Goal: Task Accomplishment & Management: Use online tool/utility

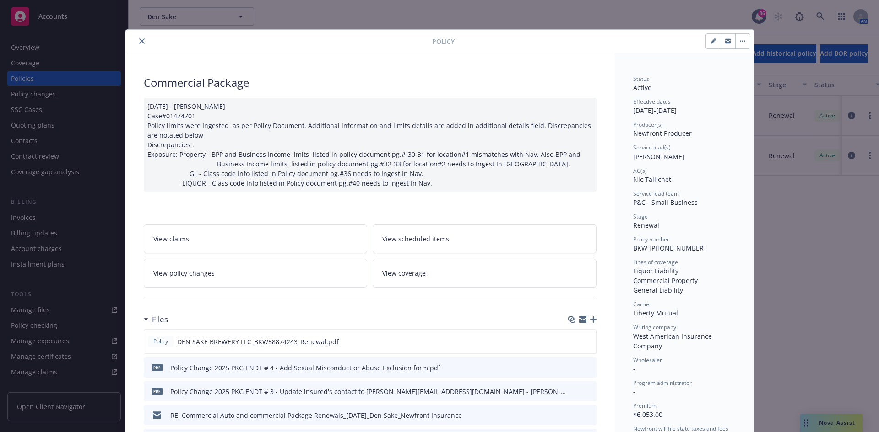
click at [140, 40] on icon "close" at bounding box center [141, 40] width 5 height 5
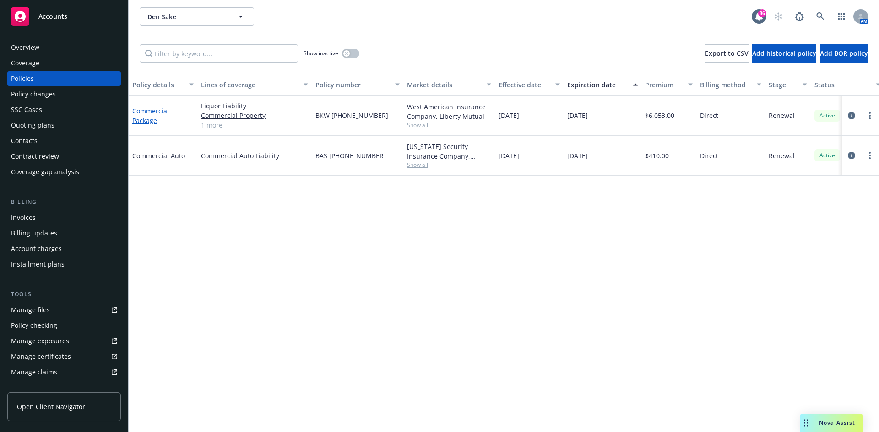
click at [162, 112] on link "Commercial Package" at bounding box center [150, 116] width 37 height 18
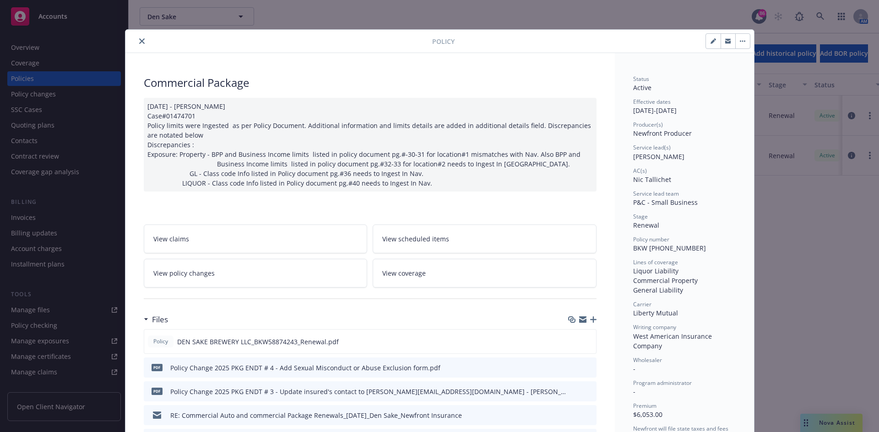
scroll to position [27, 0]
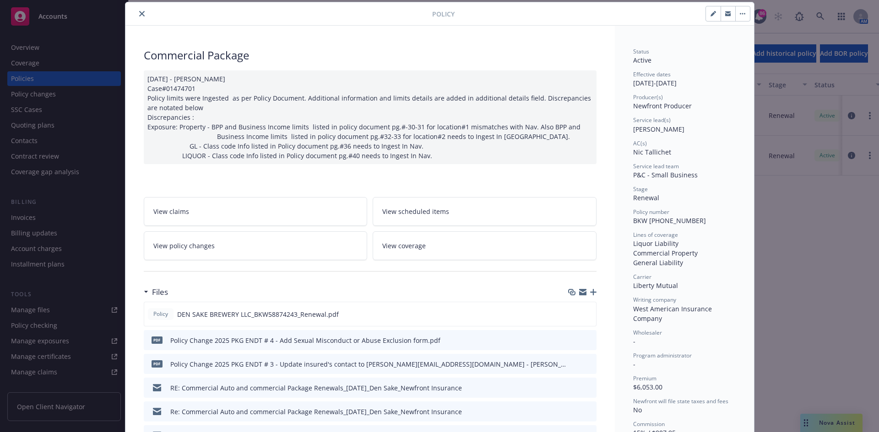
click at [139, 12] on icon "close" at bounding box center [141, 13] width 5 height 5
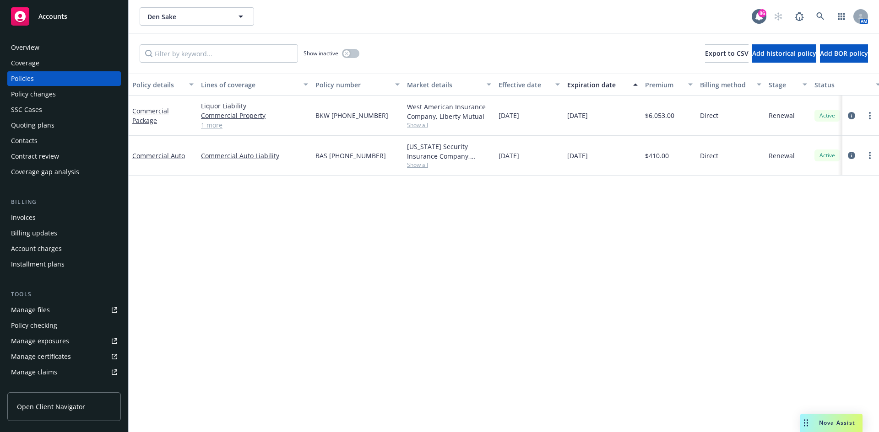
drag, startPoint x: 381, startPoint y: 116, endPoint x: 313, endPoint y: 113, distance: 67.8
click at [313, 113] on div "BKW (26) 58 87 42 43" at bounding box center [358, 116] width 92 height 40
copy span "BKW (26) 58 87 42 43"
click at [60, 354] on div "Manage certificates" at bounding box center [41, 357] width 60 height 15
click at [142, 102] on div "Commercial Package" at bounding box center [163, 116] width 69 height 40
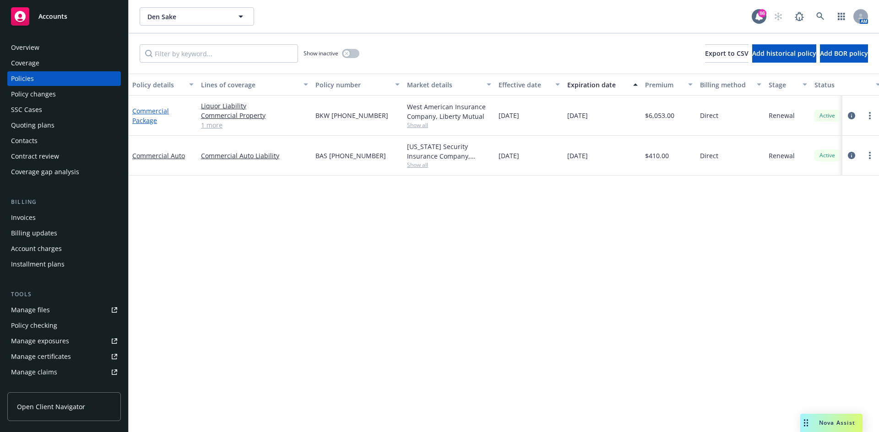
click at [145, 109] on link "Commercial Package" at bounding box center [150, 116] width 37 height 18
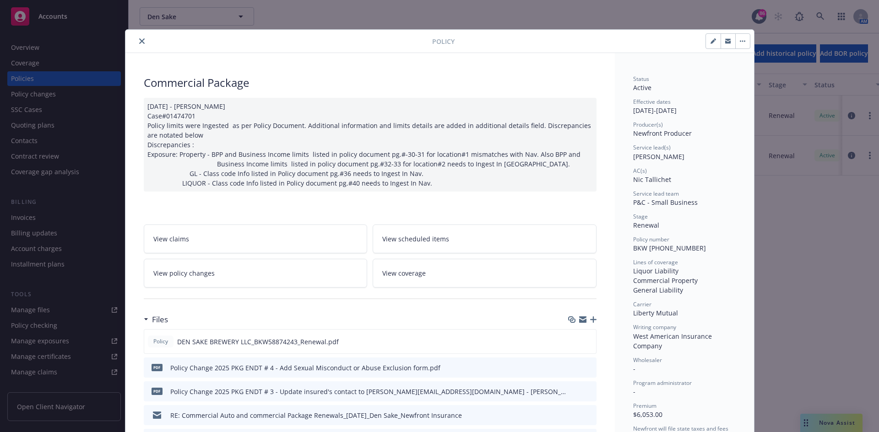
scroll to position [27, 0]
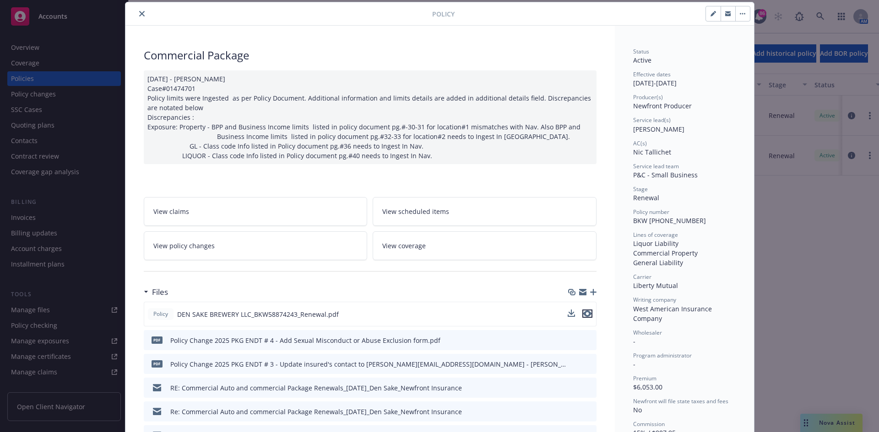
click at [585, 313] on icon "preview file" at bounding box center [587, 314] width 8 height 6
click at [140, 9] on button "close" at bounding box center [141, 13] width 11 height 11
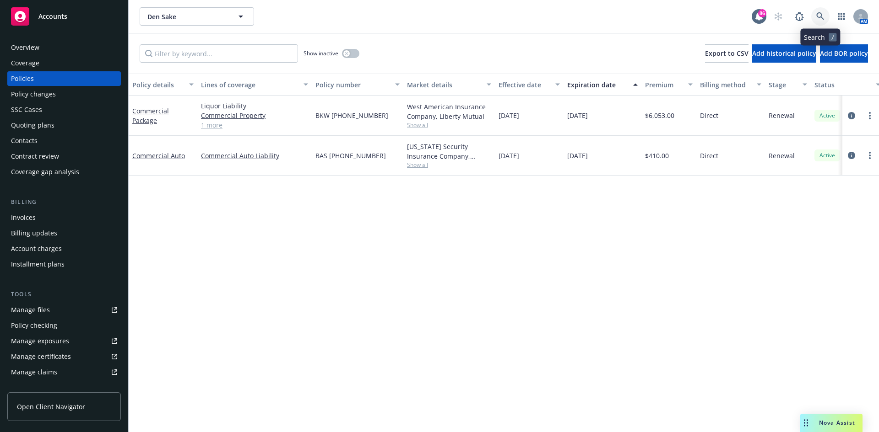
click at [817, 15] on icon at bounding box center [820, 16] width 8 height 8
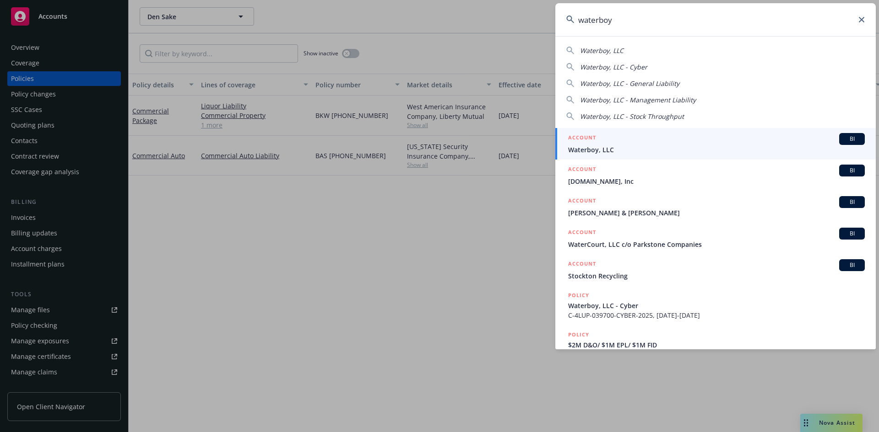
type input "waterboy"
click at [579, 136] on h5 "ACCOUNT" at bounding box center [582, 138] width 28 height 11
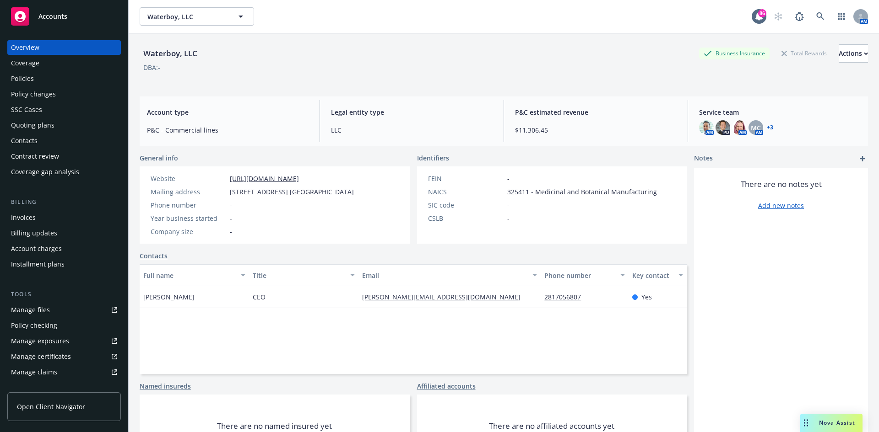
click at [55, 75] on div "Policies" at bounding box center [64, 78] width 106 height 15
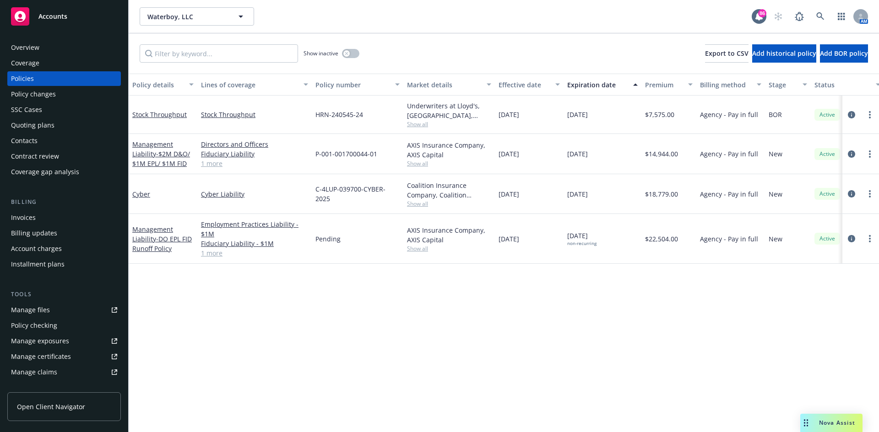
click at [418, 248] on span "Show all" at bounding box center [449, 249] width 84 height 8
click at [414, 125] on span "Show all" at bounding box center [449, 124] width 84 height 8
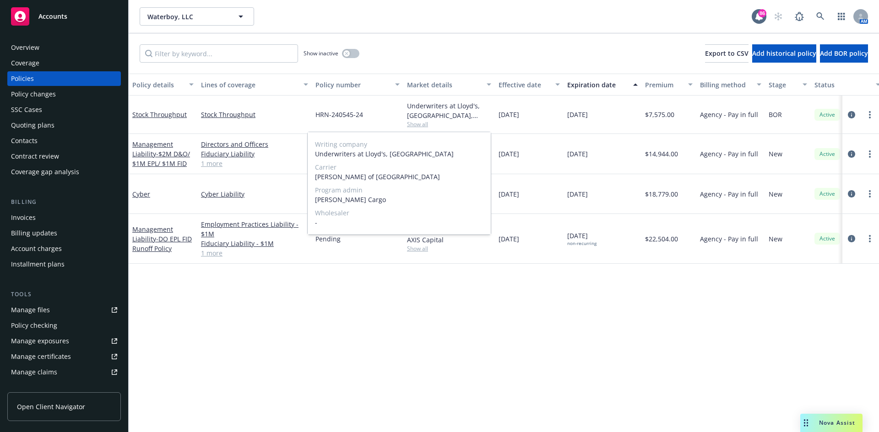
click at [415, 120] on span "Show all" at bounding box center [449, 124] width 84 height 8
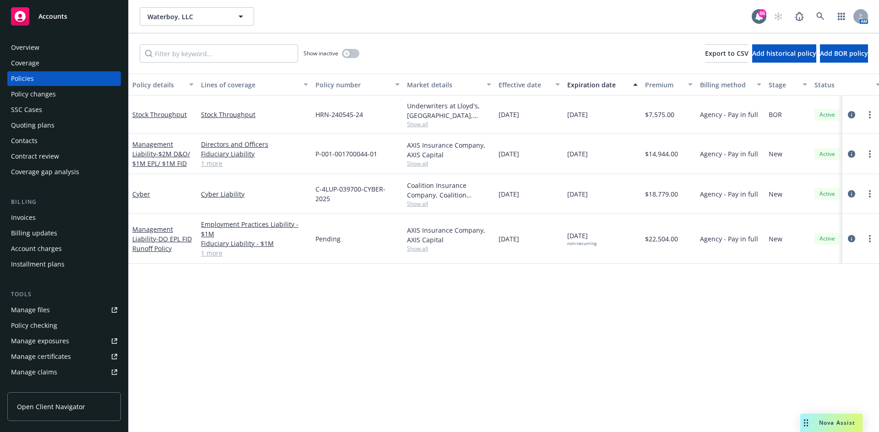
click at [36, 218] on div "Invoices" at bounding box center [64, 217] width 106 height 15
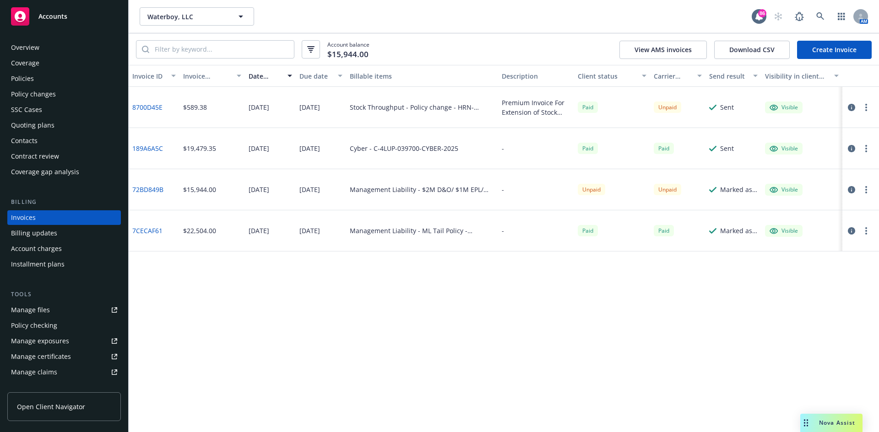
click at [48, 81] on div "Policies" at bounding box center [64, 78] width 106 height 15
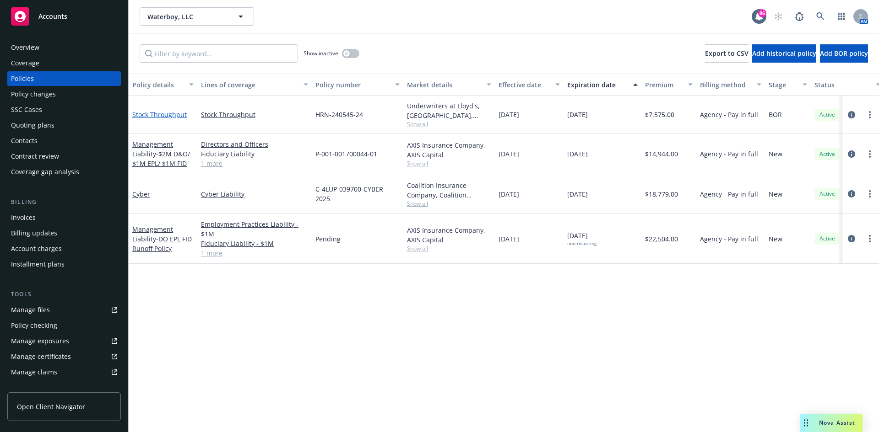
click at [173, 113] on link "Stock Throughput" at bounding box center [159, 114] width 54 height 9
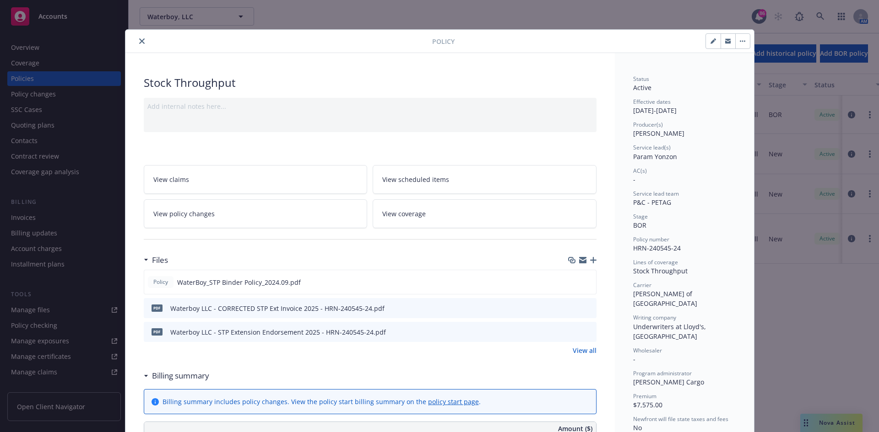
click at [710, 40] on icon "button" at bounding box center [712, 41] width 5 height 5
select select "BOR"
select select "other"
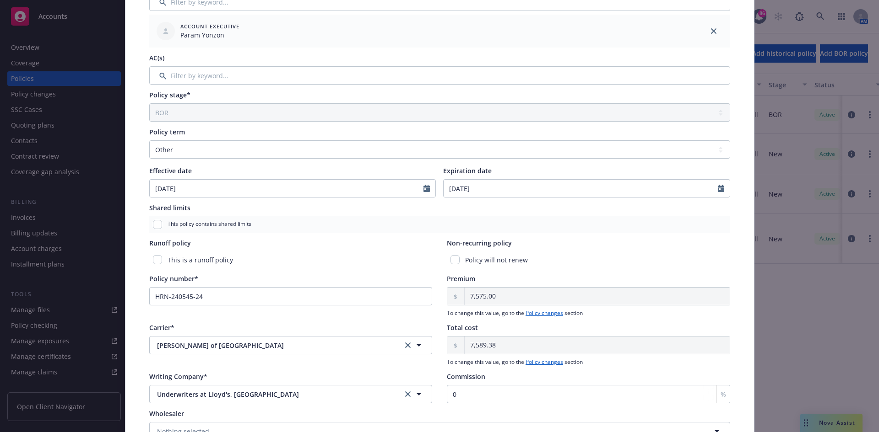
scroll to position [317, 0]
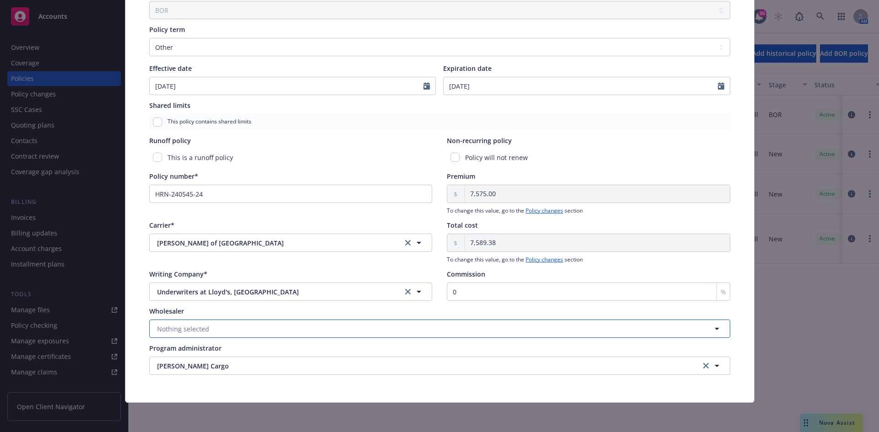
click at [405, 323] on button "Nothing selected" at bounding box center [439, 329] width 581 height 18
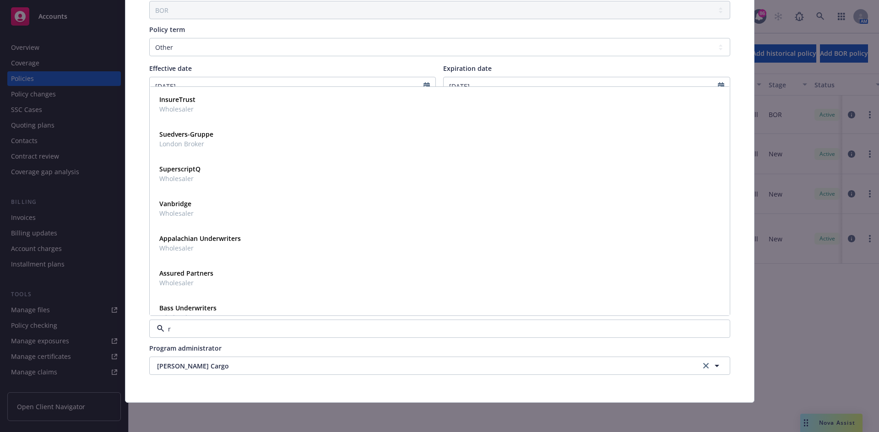
type input "rt"
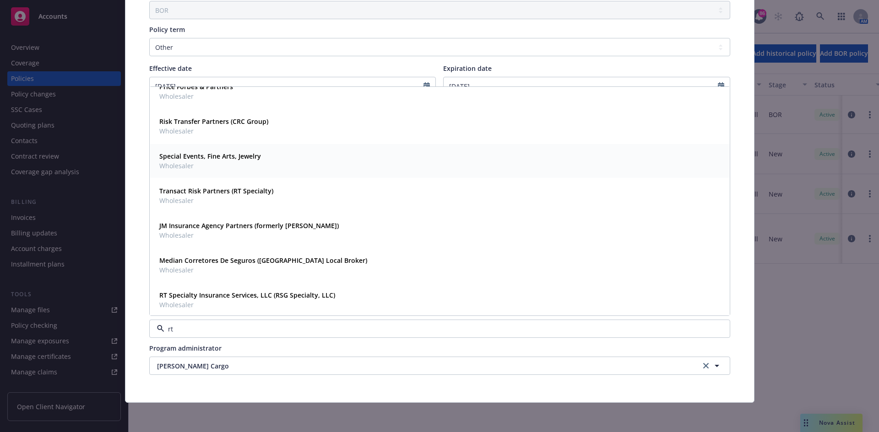
scroll to position [189, 0]
click at [253, 295] on strong "RT Specialty Insurance Services, LLC (RSG Specialty, LLC)" at bounding box center [247, 293] width 176 height 9
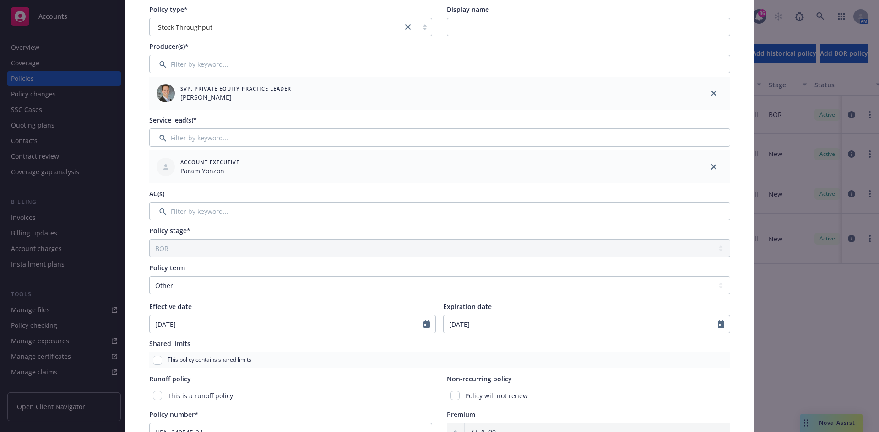
scroll to position [0, 0]
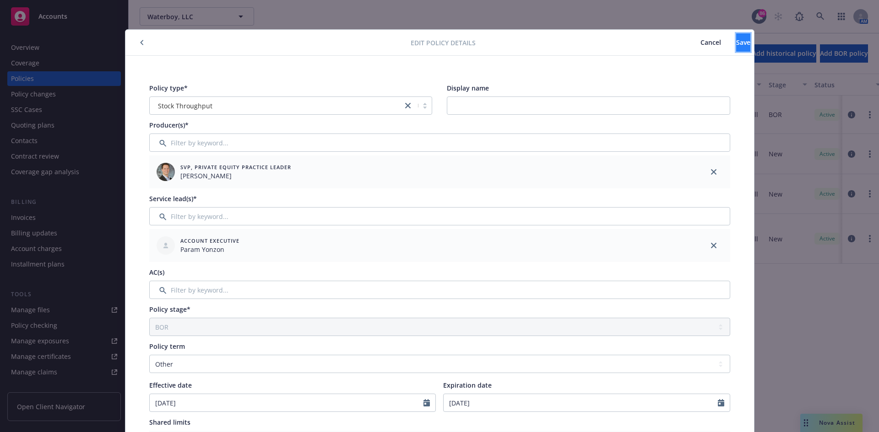
click at [736, 34] on button "Save" at bounding box center [743, 42] width 14 height 18
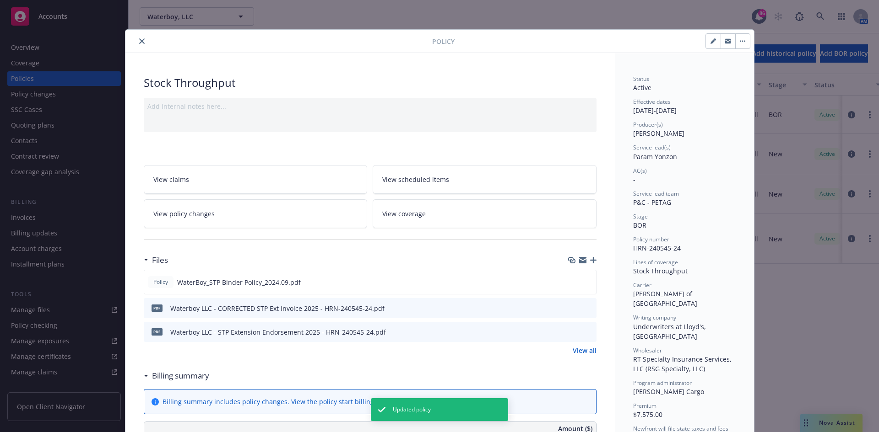
click at [139, 39] on icon "close" at bounding box center [141, 40] width 5 height 5
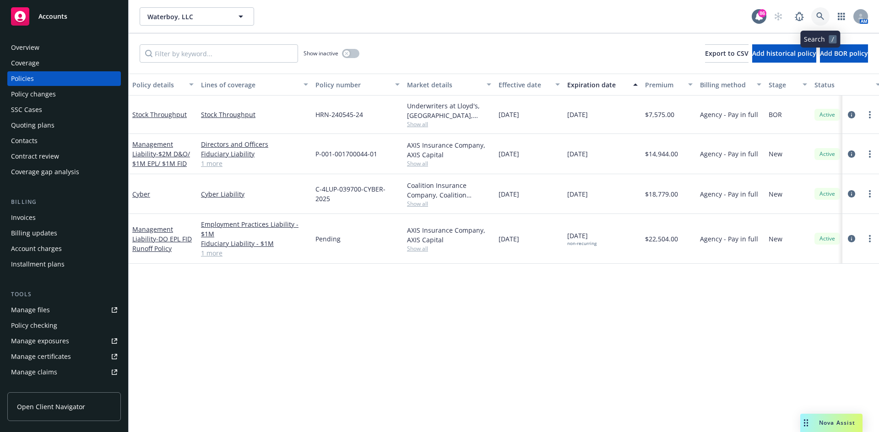
click at [826, 20] on link at bounding box center [820, 16] width 18 height 18
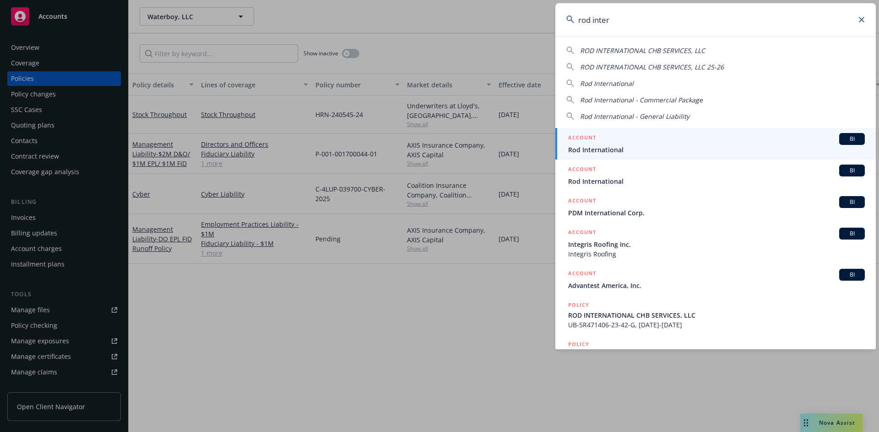
type input "rod inter"
click at [583, 135] on h5 "ACCOUNT" at bounding box center [582, 138] width 28 height 11
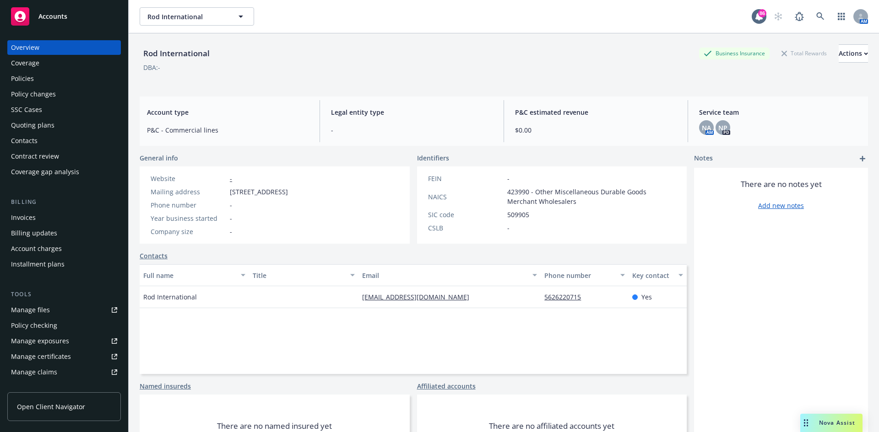
click at [56, 79] on div "Policies" at bounding box center [64, 78] width 106 height 15
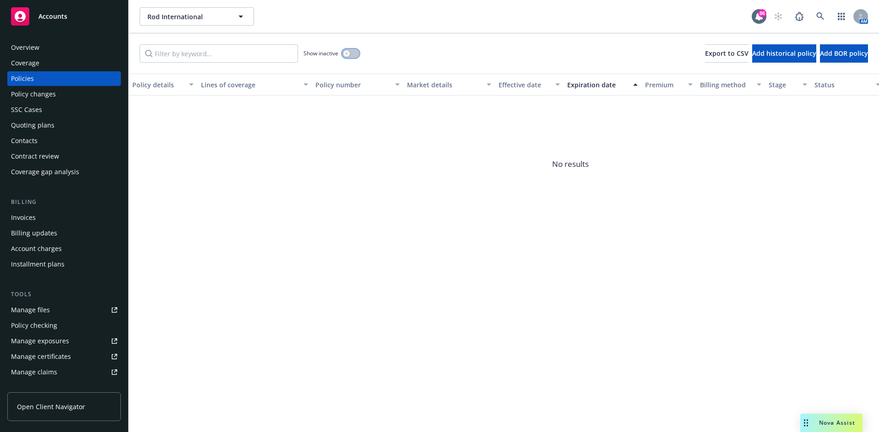
click at [344, 52] on div "button" at bounding box center [346, 53] width 6 height 6
click at [820, 13] on icon at bounding box center [820, 16] width 8 height 8
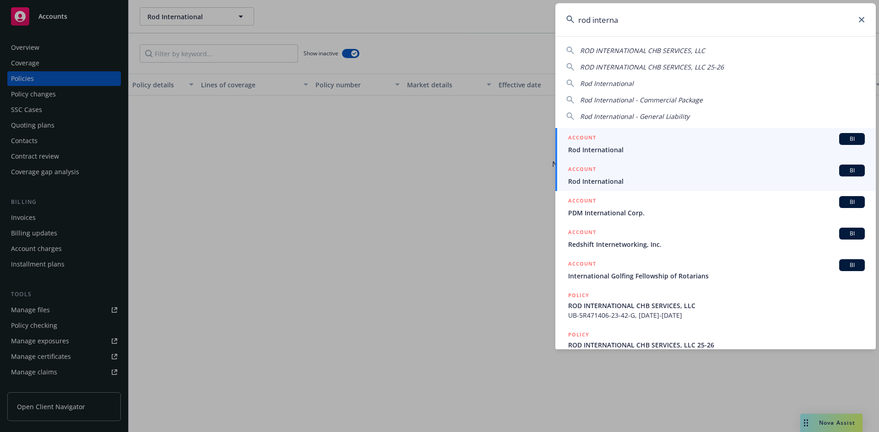
type input "rod interna"
click at [586, 166] on h5 "ACCOUNT" at bounding box center [582, 170] width 28 height 11
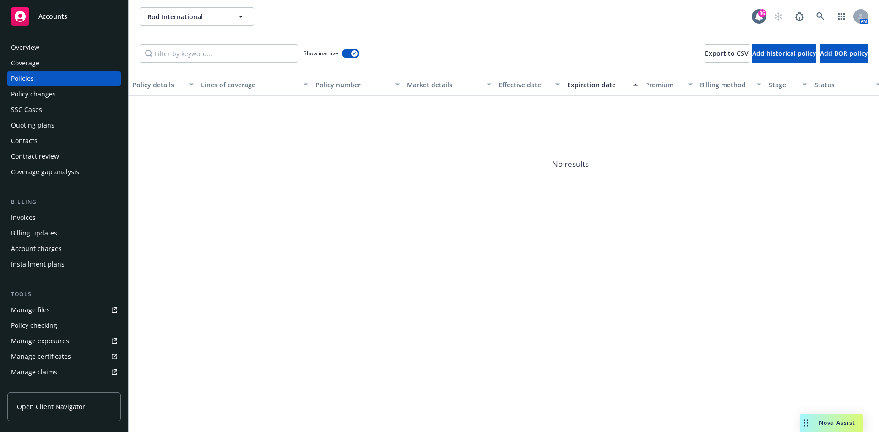
click at [41, 64] on div "Coverage" at bounding box center [64, 63] width 106 height 15
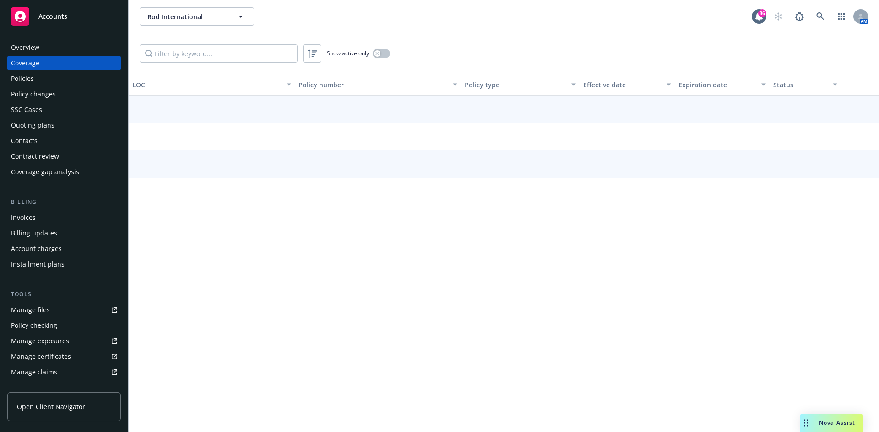
click at [58, 76] on div "Policies" at bounding box center [64, 78] width 106 height 15
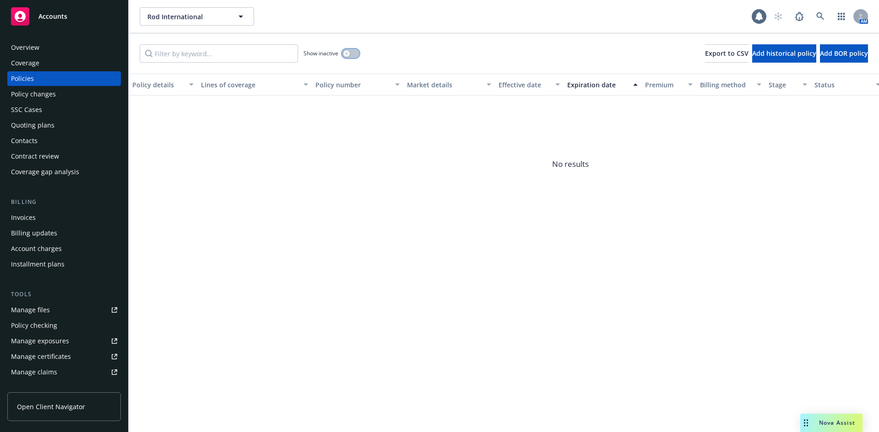
click at [350, 53] on button "button" at bounding box center [350, 53] width 17 height 9
drag, startPoint x: 353, startPoint y: 55, endPoint x: 360, endPoint y: 54, distance: 7.4
click at [354, 54] on div "button" at bounding box center [354, 53] width 6 height 6
click at [819, 13] on icon at bounding box center [820, 16] width 8 height 8
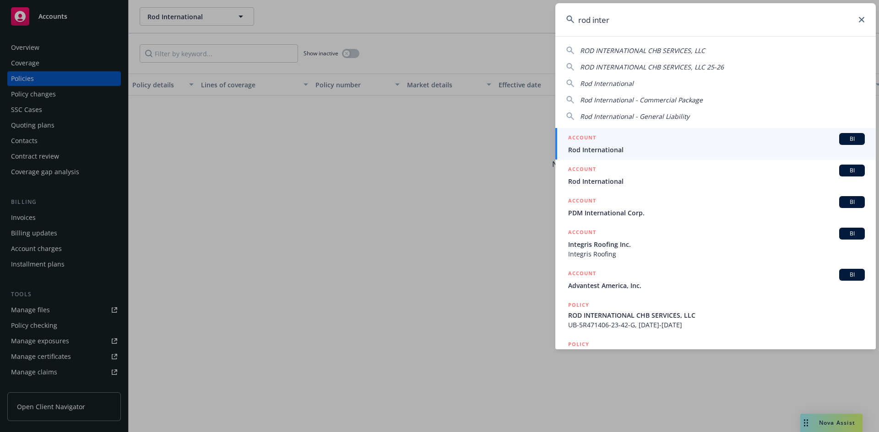
type input "rod inter"
click at [583, 137] on h5 "ACCOUNT" at bounding box center [582, 138] width 28 height 11
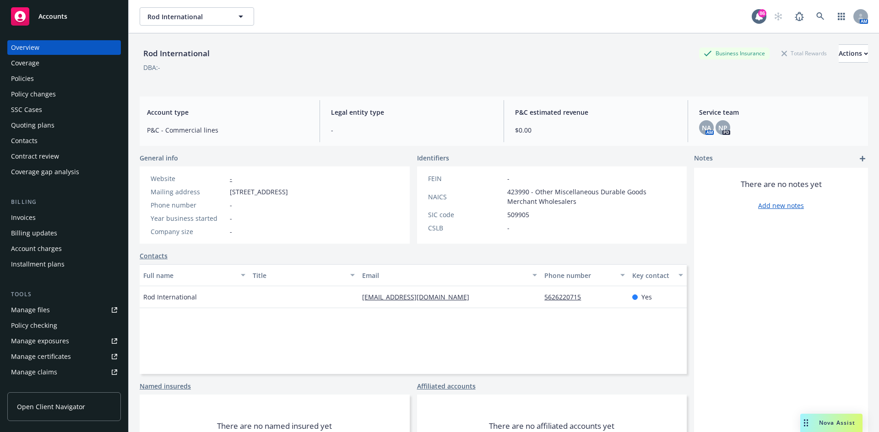
click at [46, 76] on div "Policies" at bounding box center [64, 78] width 106 height 15
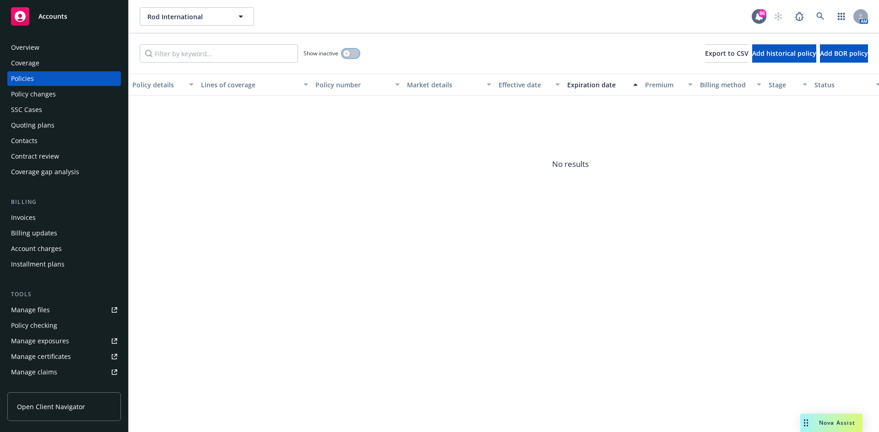
click at [348, 55] on icon "button" at bounding box center [347, 54] width 4 height 4
click at [356, 47] on div "Show inactive" at bounding box center [331, 53] width 56 height 18
click at [353, 54] on icon "button" at bounding box center [354, 53] width 4 height 3
click at [815, 11] on link at bounding box center [820, 16] width 18 height 18
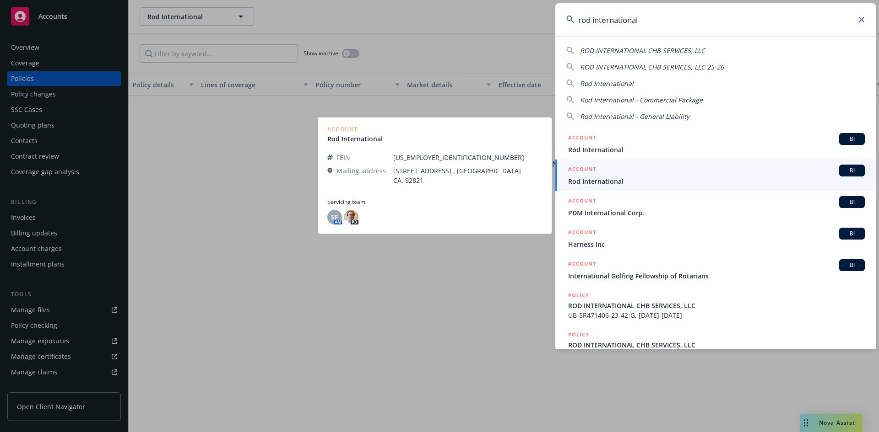
type input "rod international"
click at [577, 168] on h5 "ACCOUNT" at bounding box center [582, 170] width 28 height 11
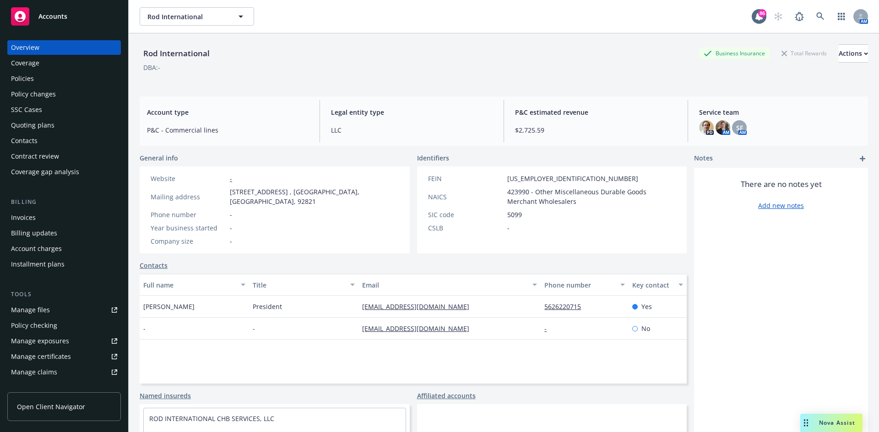
click at [32, 79] on div "Policies" at bounding box center [22, 78] width 23 height 15
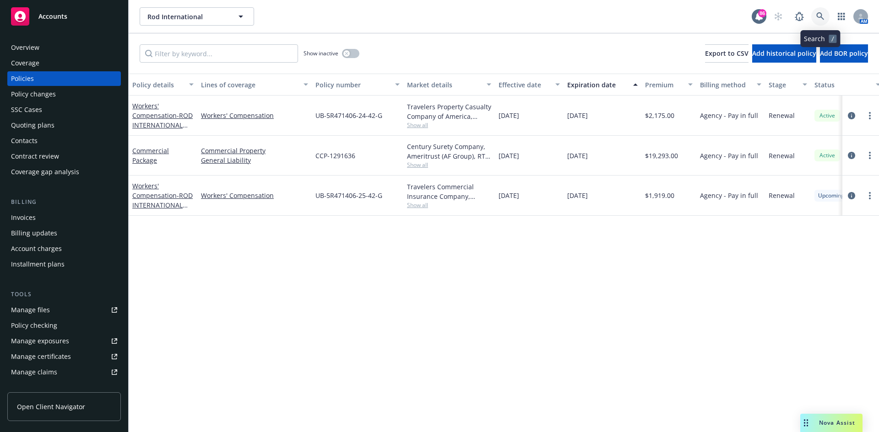
click at [820, 16] on icon at bounding box center [820, 16] width 8 height 8
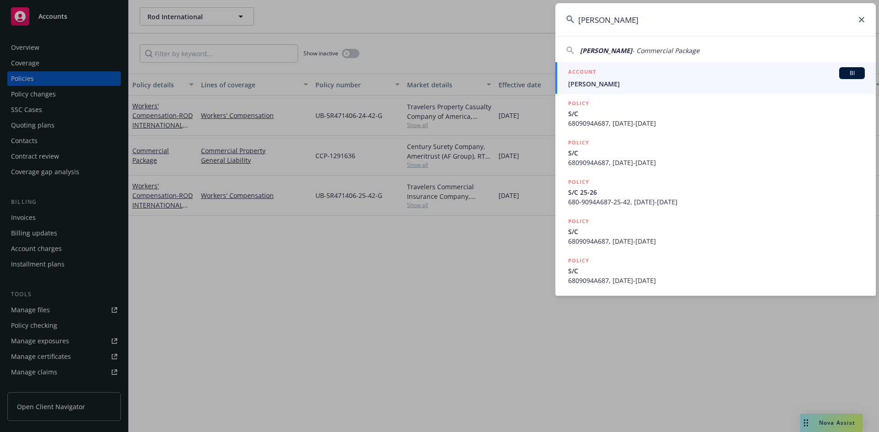
type input "Ronald J. Bongio"
click at [583, 71] on h5 "ACCOUNT" at bounding box center [582, 72] width 28 height 11
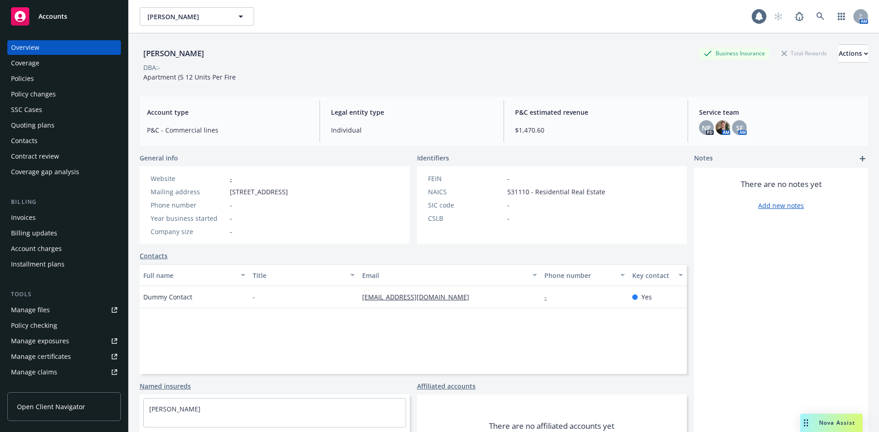
click at [54, 72] on div "Policies" at bounding box center [64, 78] width 106 height 15
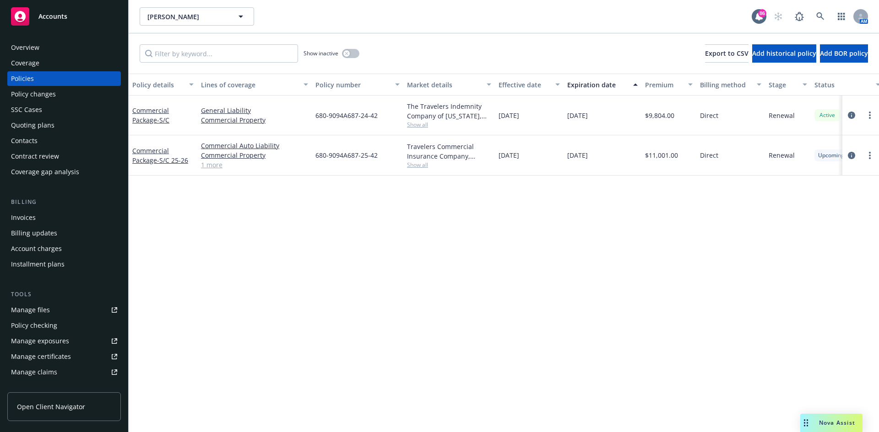
click at [32, 44] on div "Overview" at bounding box center [25, 47] width 28 height 15
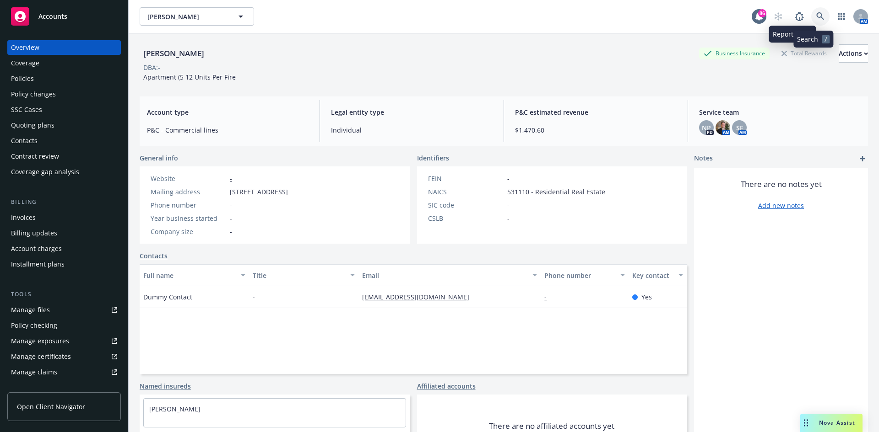
click at [816, 13] on icon at bounding box center [820, 16] width 8 height 8
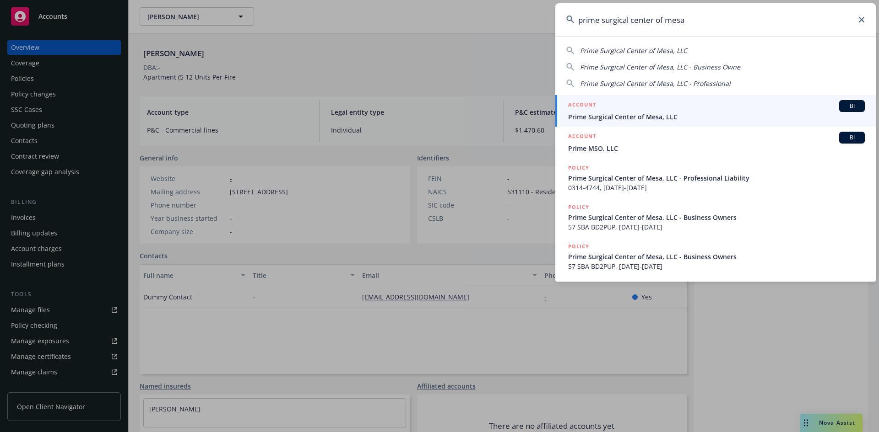
click at [647, 51] on span "Prime Surgical Center of Mesa, LLC" at bounding box center [633, 50] width 107 height 9
type input "Prime Surgical Center of Mesa, LLC"
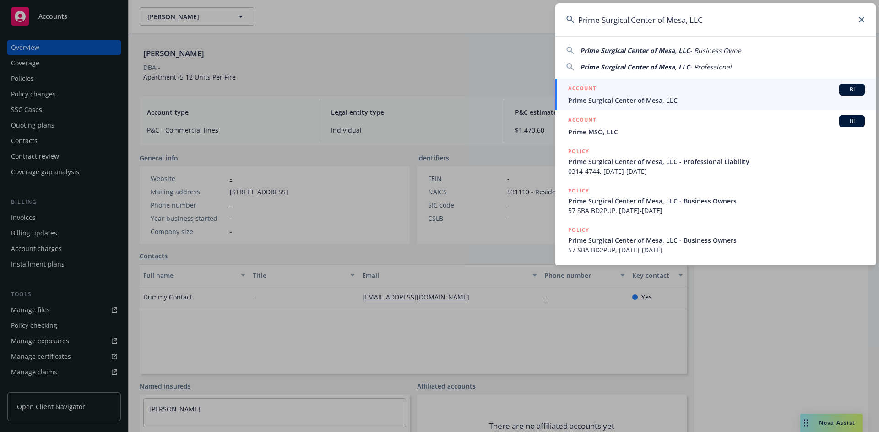
click at [591, 86] on h5 "ACCOUNT" at bounding box center [582, 89] width 28 height 11
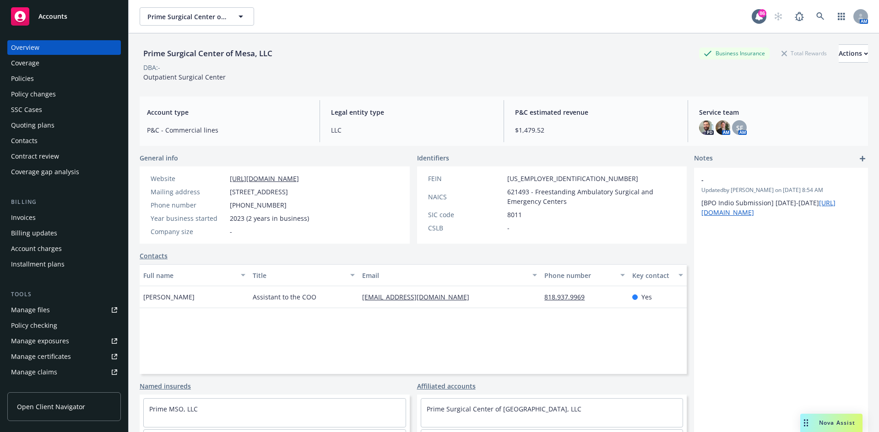
click at [35, 221] on div "Invoices" at bounding box center [64, 217] width 106 height 15
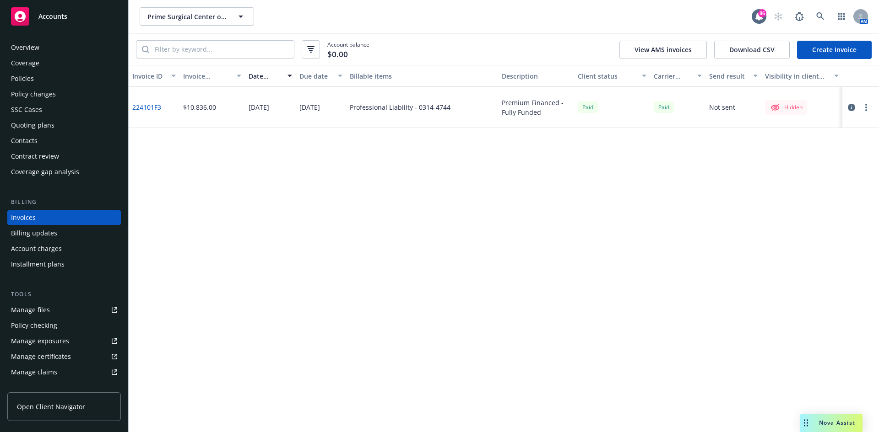
click at [38, 76] on div "Policies" at bounding box center [64, 78] width 106 height 15
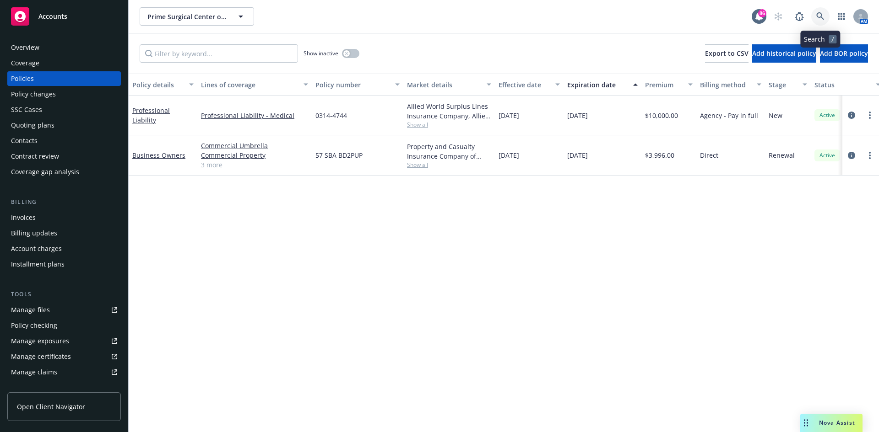
click at [820, 13] on icon at bounding box center [820, 16] width 8 height 8
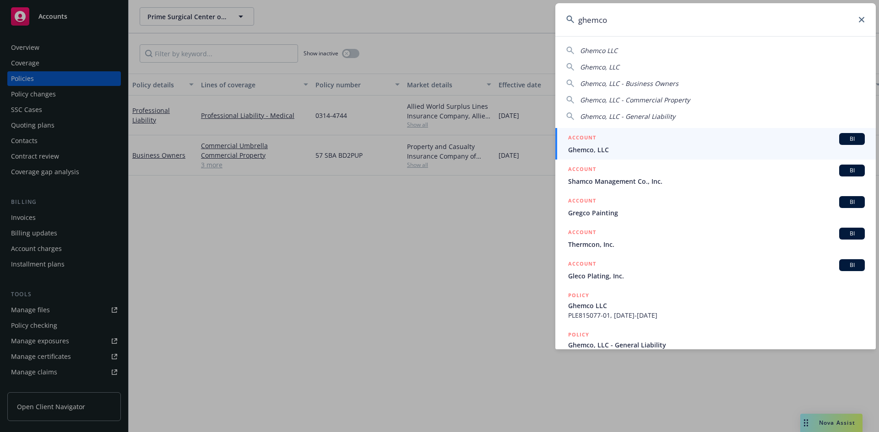
type input "ghemco"
click at [584, 132] on link "ACCOUNT BI Ghemco, LLC" at bounding box center [715, 144] width 320 height 32
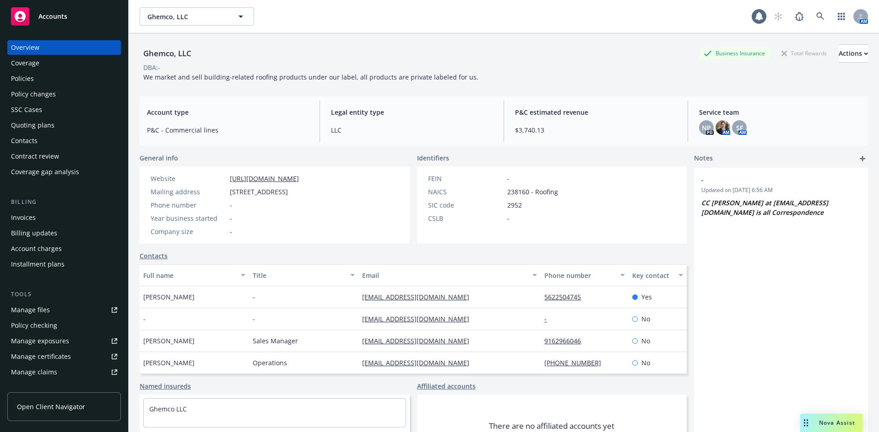
click at [27, 85] on div "Policies" at bounding box center [22, 78] width 23 height 15
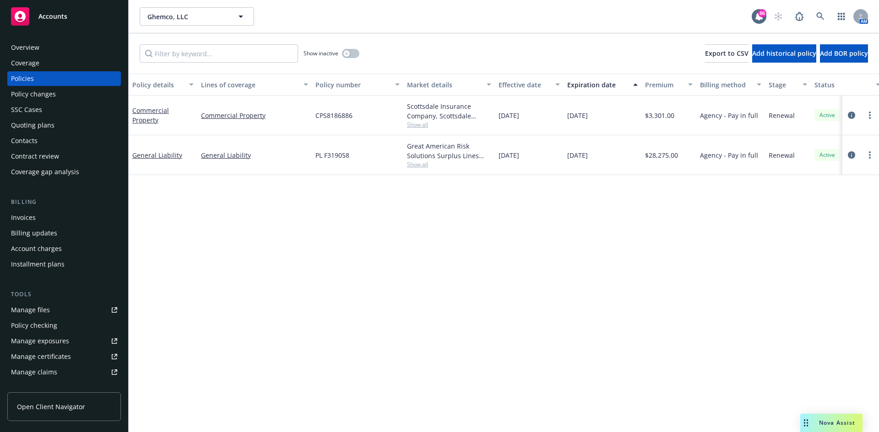
click at [33, 222] on div "Invoices" at bounding box center [23, 217] width 25 height 15
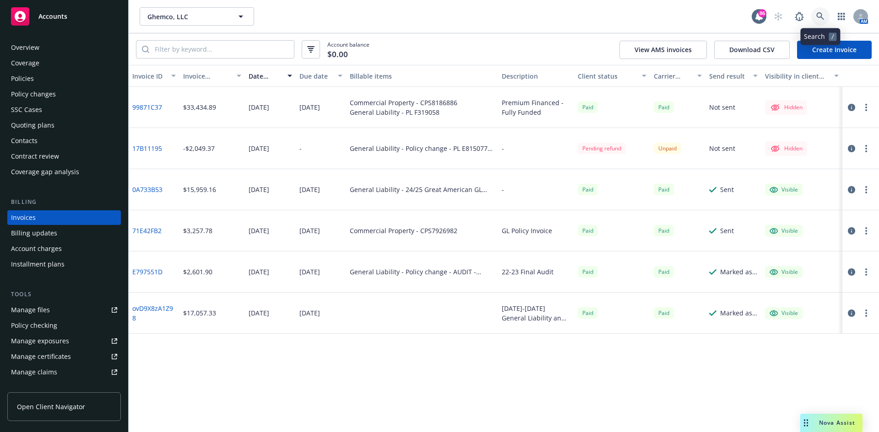
click at [820, 11] on link at bounding box center [820, 16] width 18 height 18
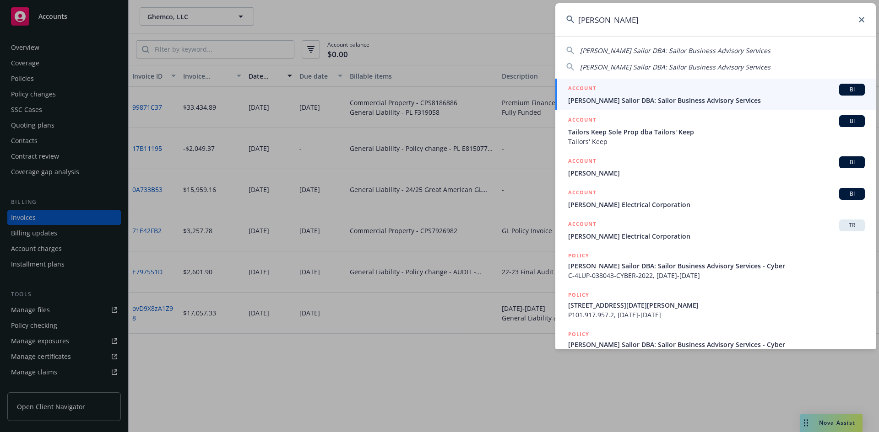
type input "lee sailor"
click at [588, 85] on h5 "ACCOUNT" at bounding box center [582, 89] width 28 height 11
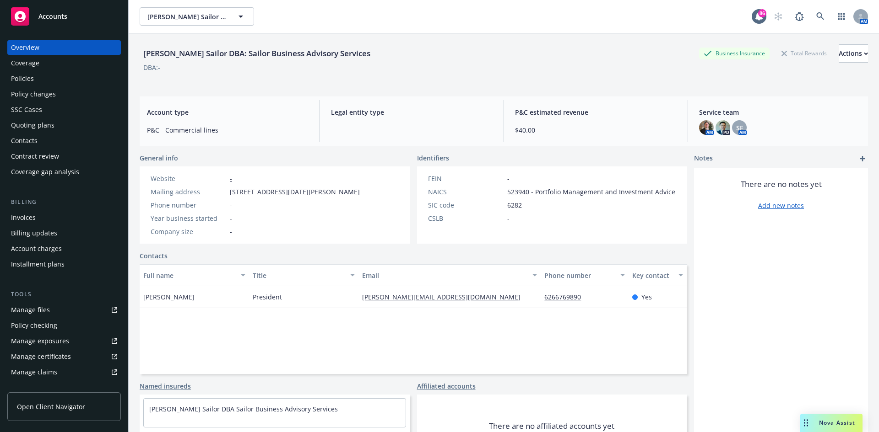
click at [47, 79] on div "Policies" at bounding box center [64, 78] width 106 height 15
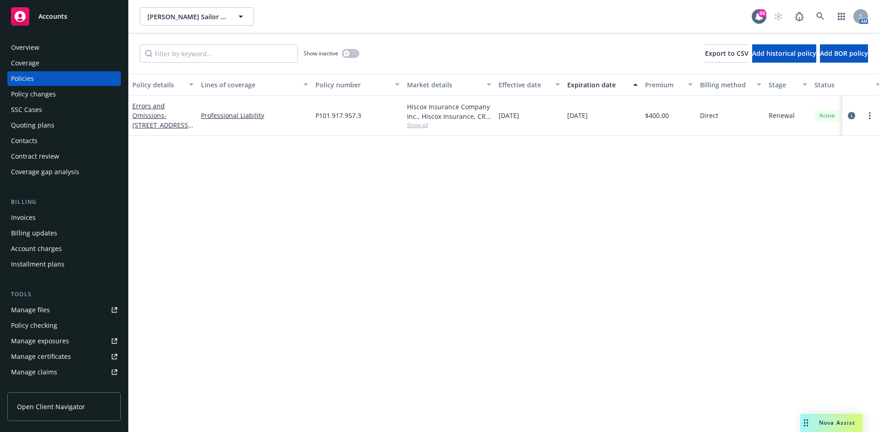
click at [44, 43] on div "Overview" at bounding box center [64, 47] width 106 height 15
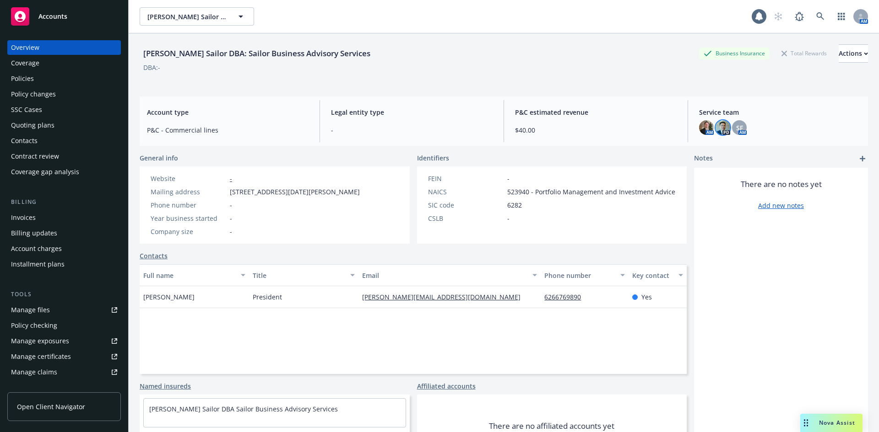
click at [722, 128] on img at bounding box center [722, 127] width 15 height 15
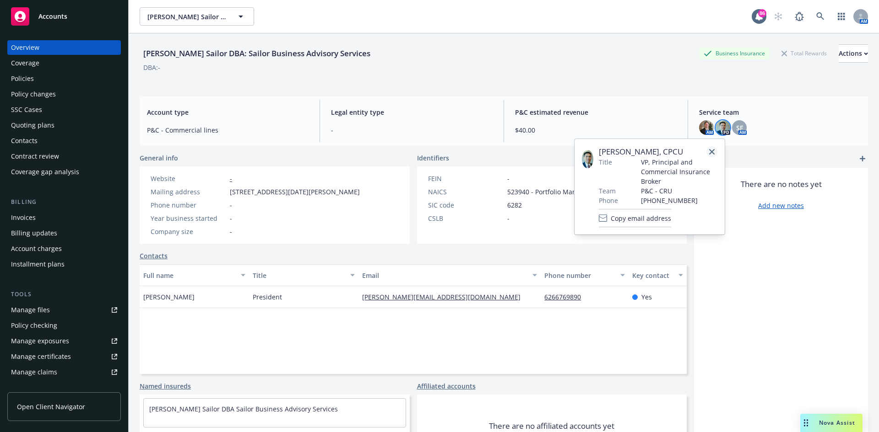
click at [712, 148] on link "close" at bounding box center [711, 151] width 11 height 11
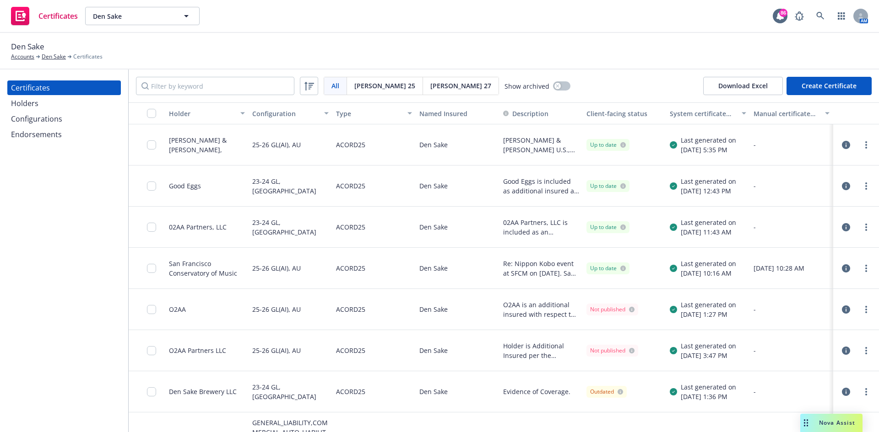
click at [217, 145] on div "[PERSON_NAME] & [PERSON_NAME]," at bounding box center [207, 144] width 76 height 19
click at [841, 143] on icon "button" at bounding box center [845, 145] width 8 height 8
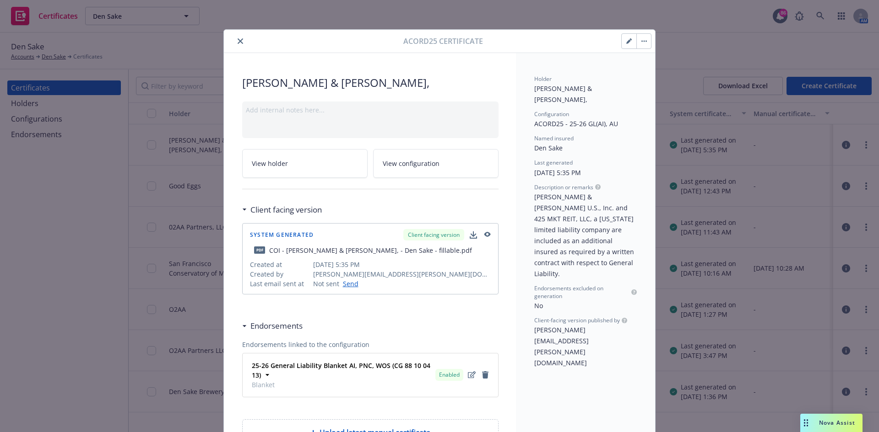
click at [485, 232] on icon "button" at bounding box center [486, 235] width 8 height 6
click at [237, 40] on icon "close" at bounding box center [239, 40] width 5 height 5
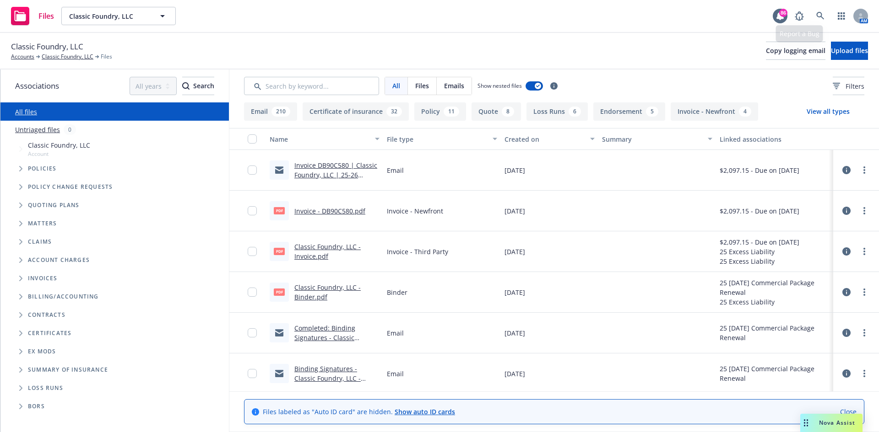
drag, startPoint x: 809, startPoint y: 10, endPoint x: 813, endPoint y: 15, distance: 6.0
click at [809, 11] on div "AM" at bounding box center [829, 16] width 78 height 18
click at [825, 12] on link at bounding box center [820, 16] width 18 height 18
